Goal: Navigation & Orientation: Go to known website

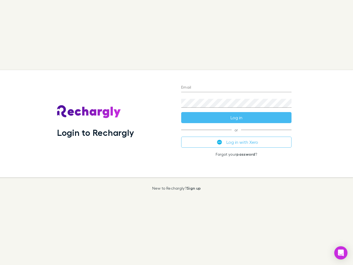
click at [176, 132] on div "Login to Rechargly" at bounding box center [115, 123] width 124 height 107
click at [236, 88] on input "Email" at bounding box center [236, 87] width 110 height 9
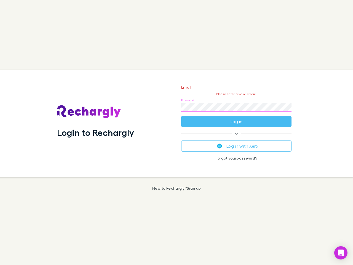
click at [236, 117] on form "Email Please enter a valid email. Password Log in" at bounding box center [236, 103] width 110 height 48
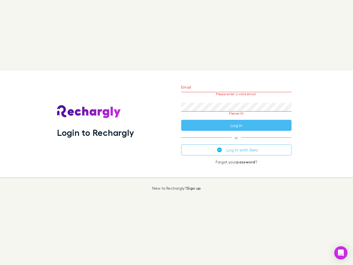
click at [236, 142] on div "Email Please enter a valid email. Password Please fill Log in or Log in with Xe…" at bounding box center [236, 123] width 119 height 107
click at [341, 252] on icon "Open Intercom Messenger" at bounding box center [341, 252] width 6 height 7
